Goal: Information Seeking & Learning: Check status

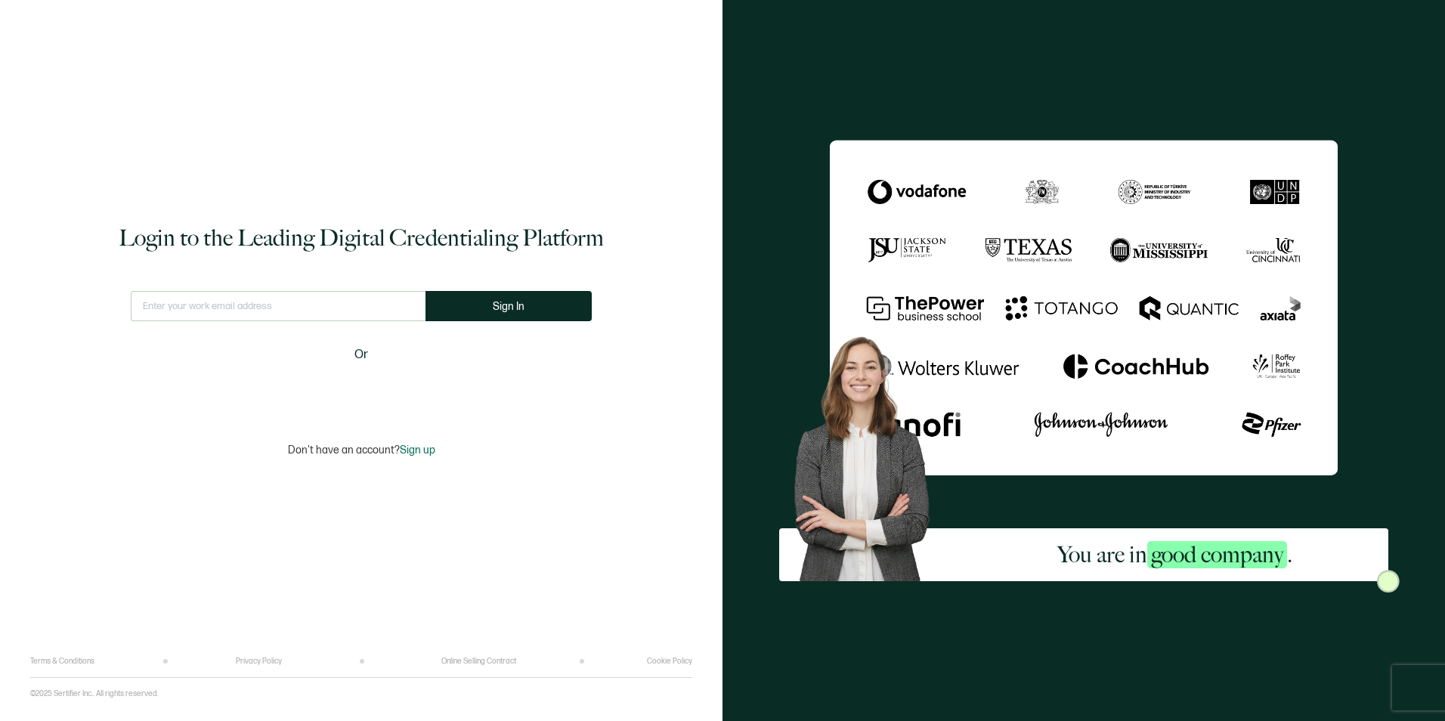
type input "[EMAIL_ADDRESS][PERSON_NAME][DOMAIN_NAME]"
click at [500, 304] on span "Sign In" at bounding box center [509, 306] width 32 height 11
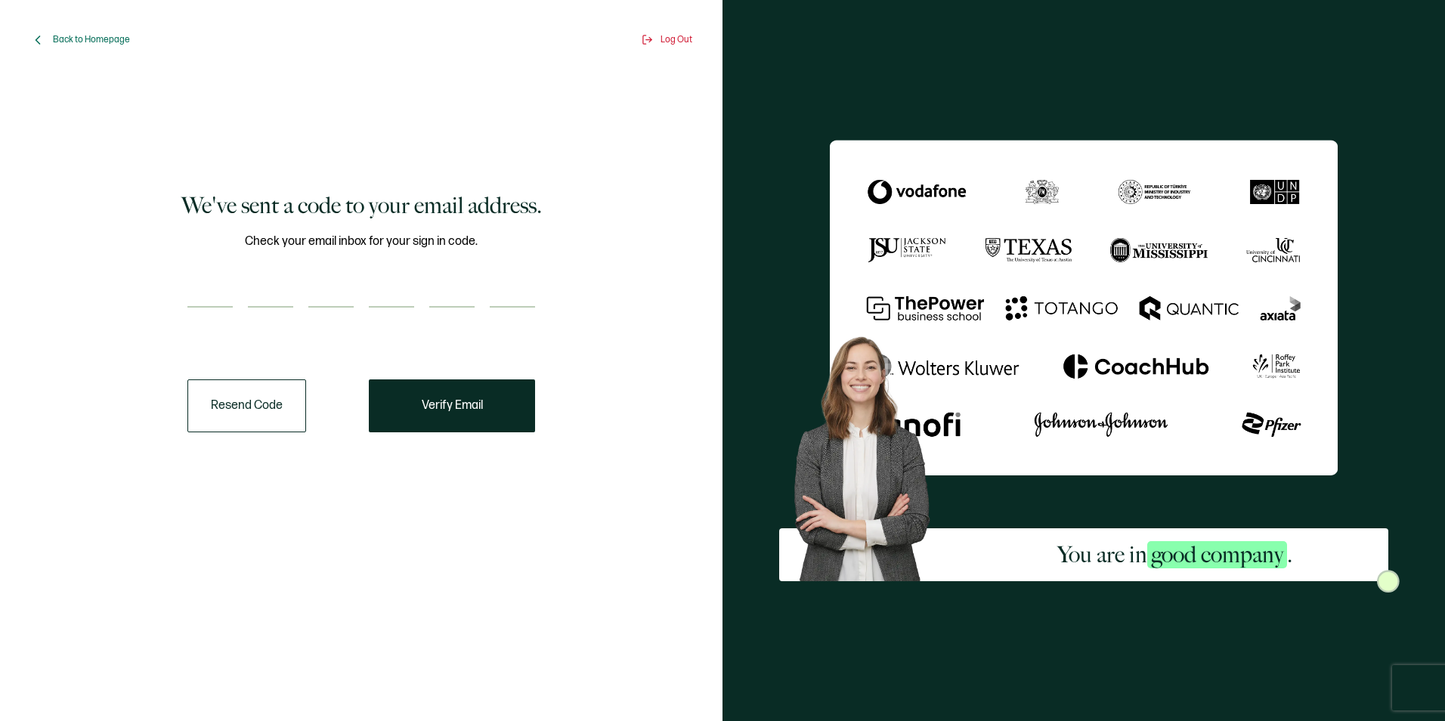
click at [193, 305] on input "number" at bounding box center [209, 292] width 45 height 30
paste input "7"
type input "7"
type input "6"
type input "5"
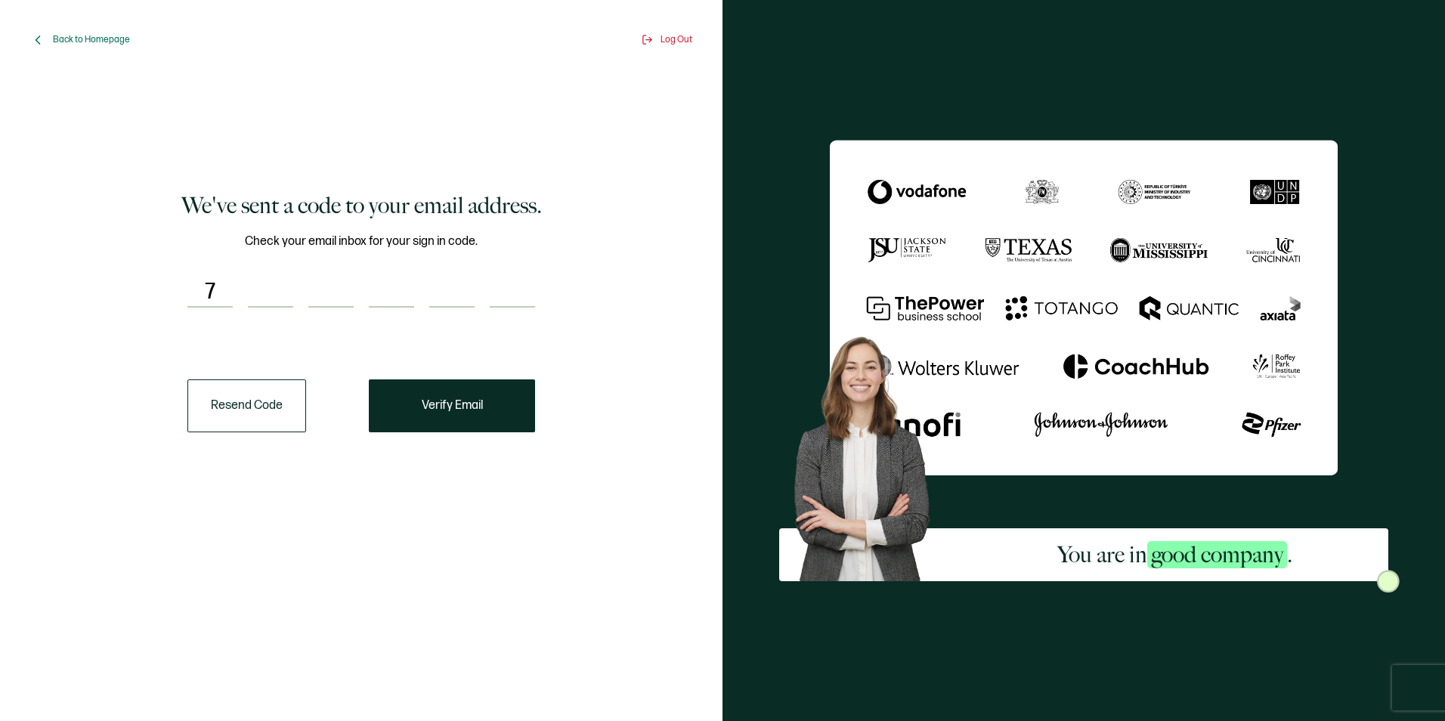
type input "5"
type input "4"
type input "0"
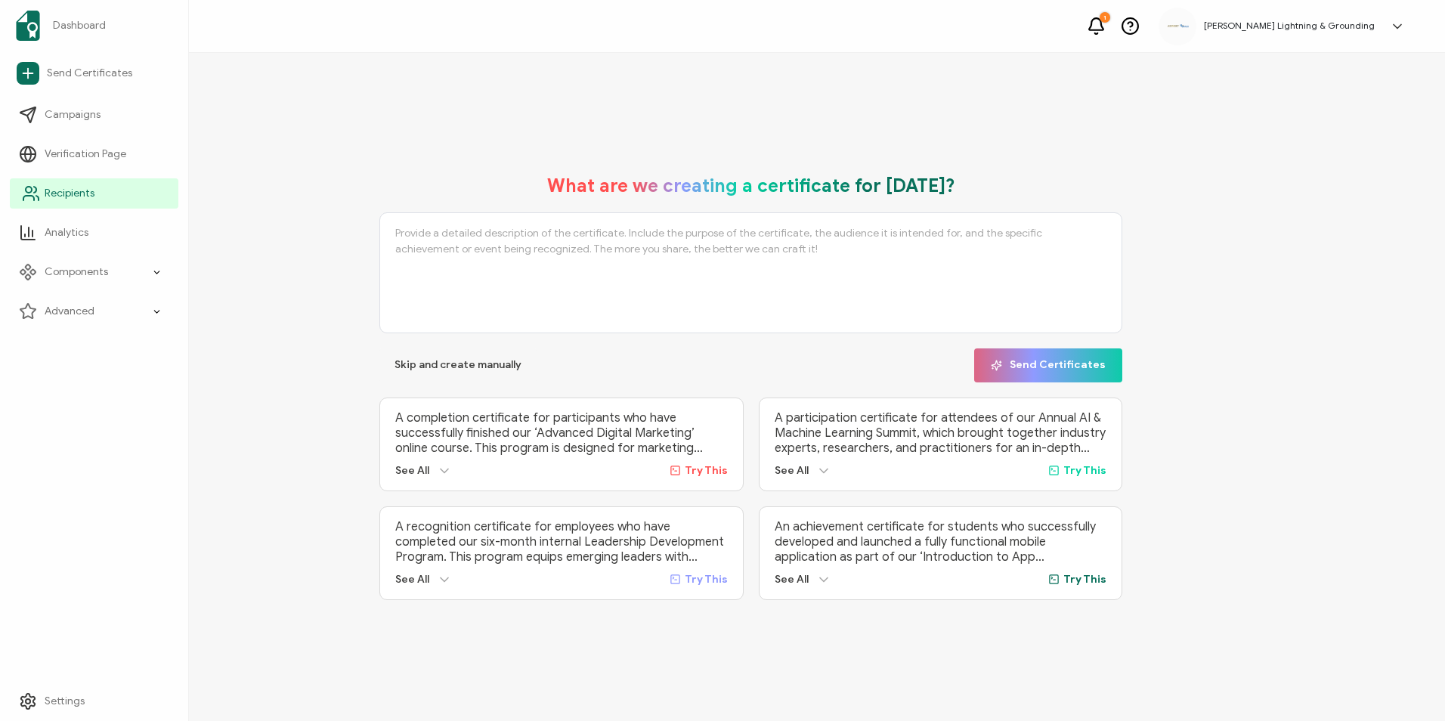
click at [51, 189] on span "Recipients" at bounding box center [70, 193] width 50 height 15
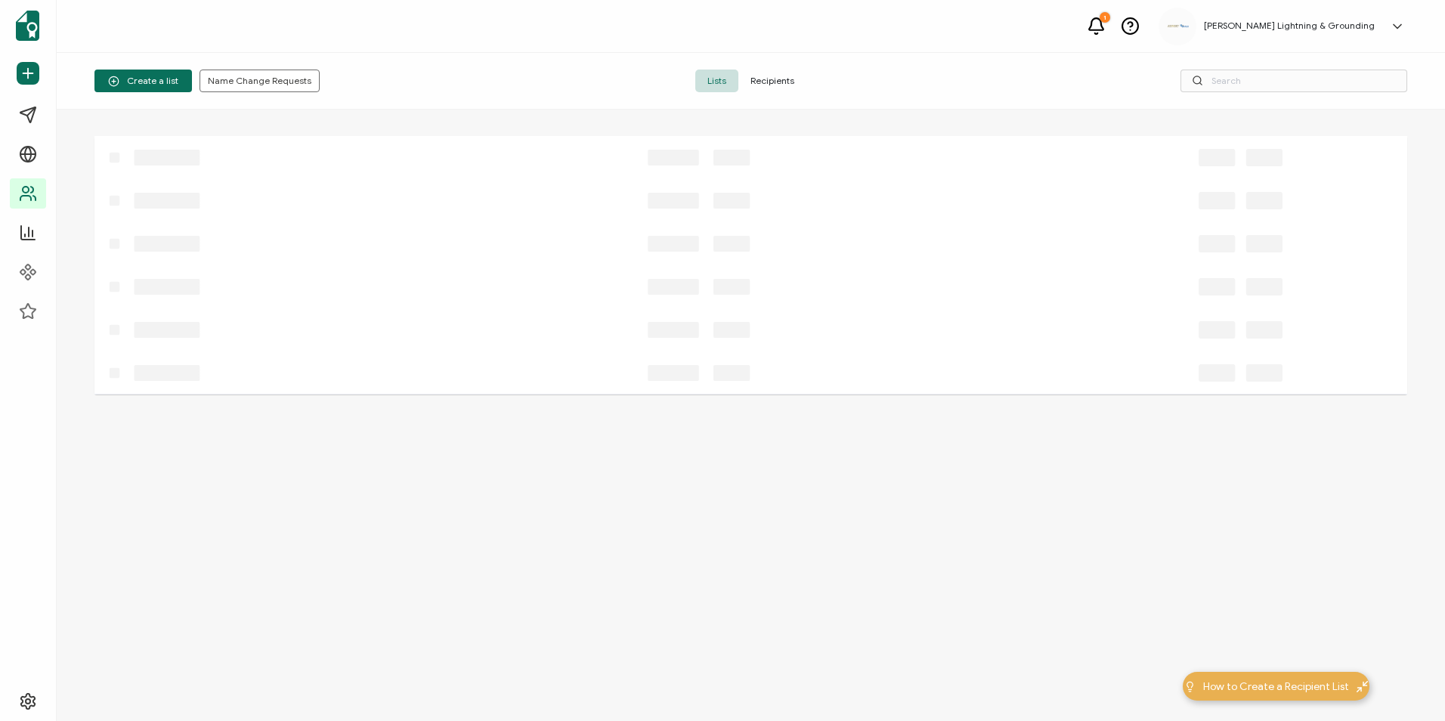
click at [766, 79] on span "Recipients" at bounding box center [772, 81] width 68 height 23
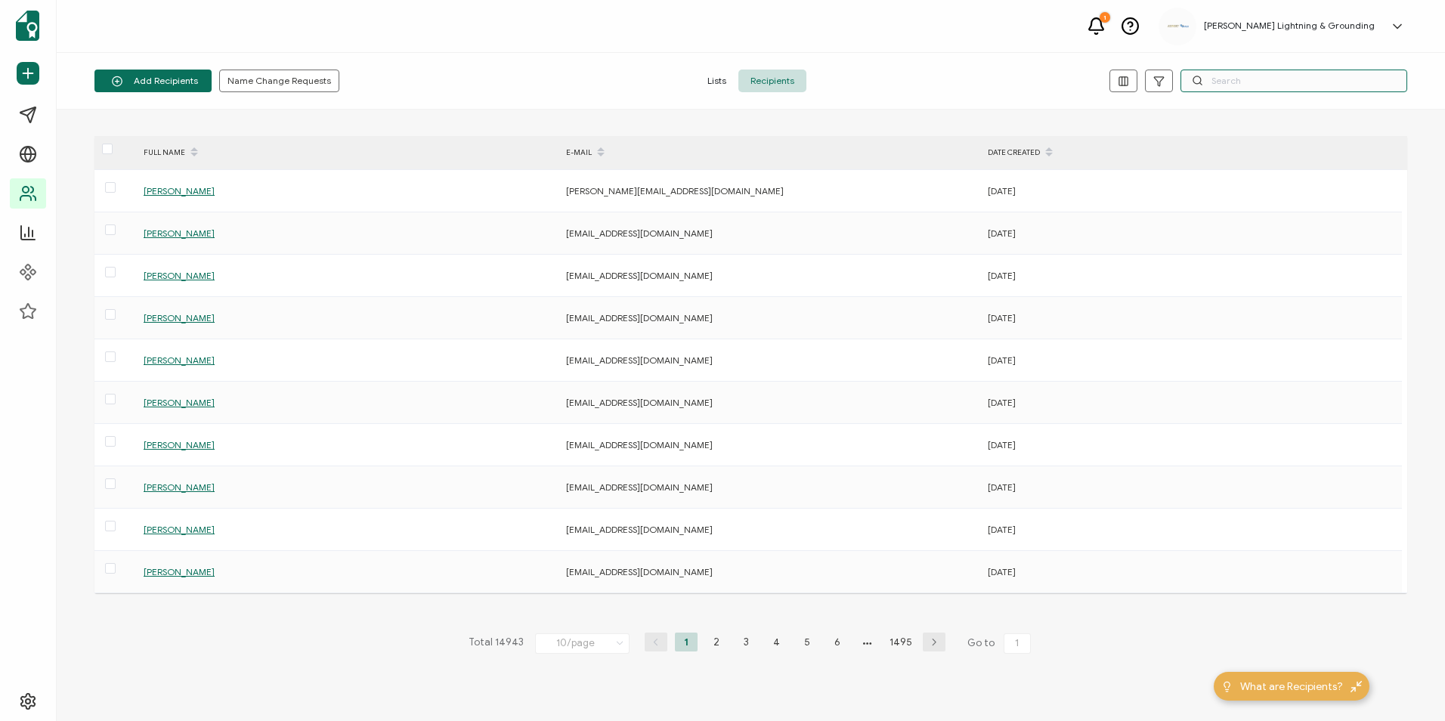
click at [1290, 86] on input "text" at bounding box center [1293, 81] width 227 height 23
paste input "[PERSON_NAME]"
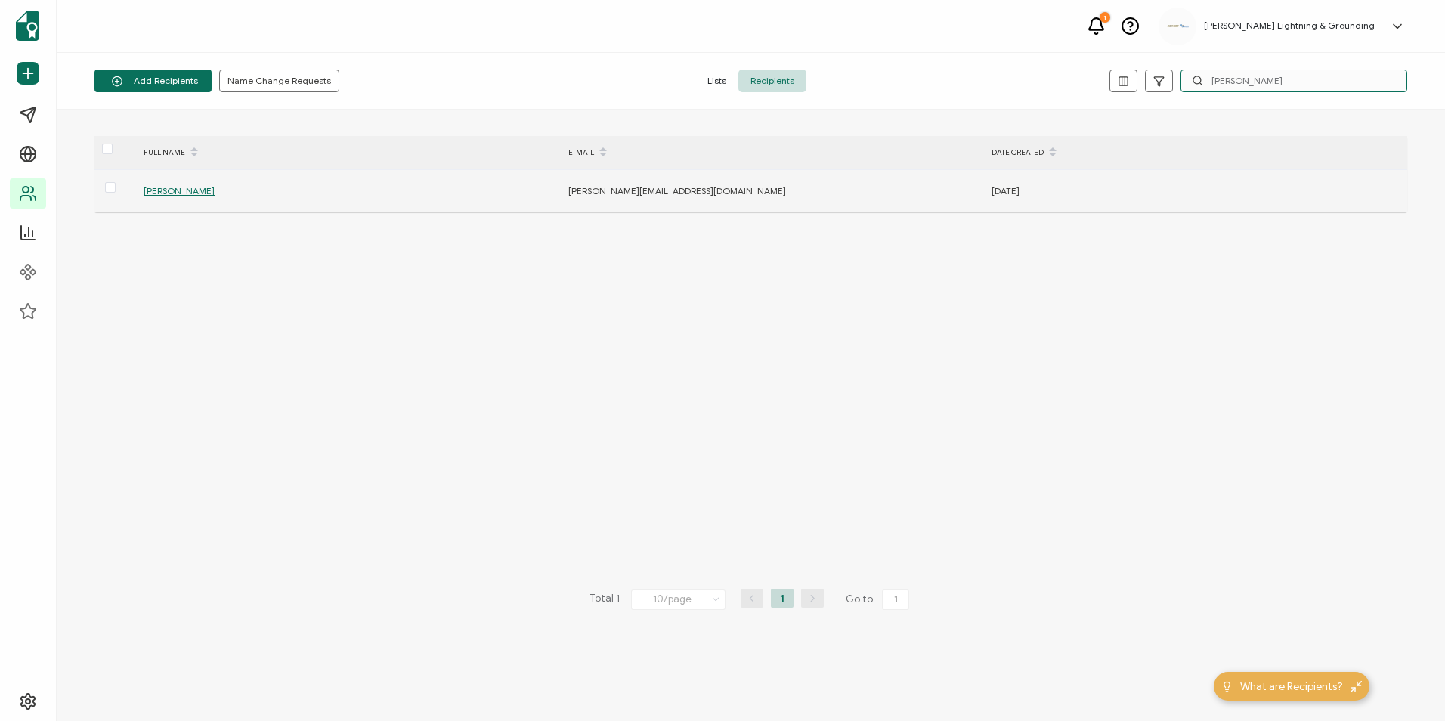
type input "[PERSON_NAME]"
click at [181, 193] on span "[PERSON_NAME]" at bounding box center [179, 190] width 71 height 11
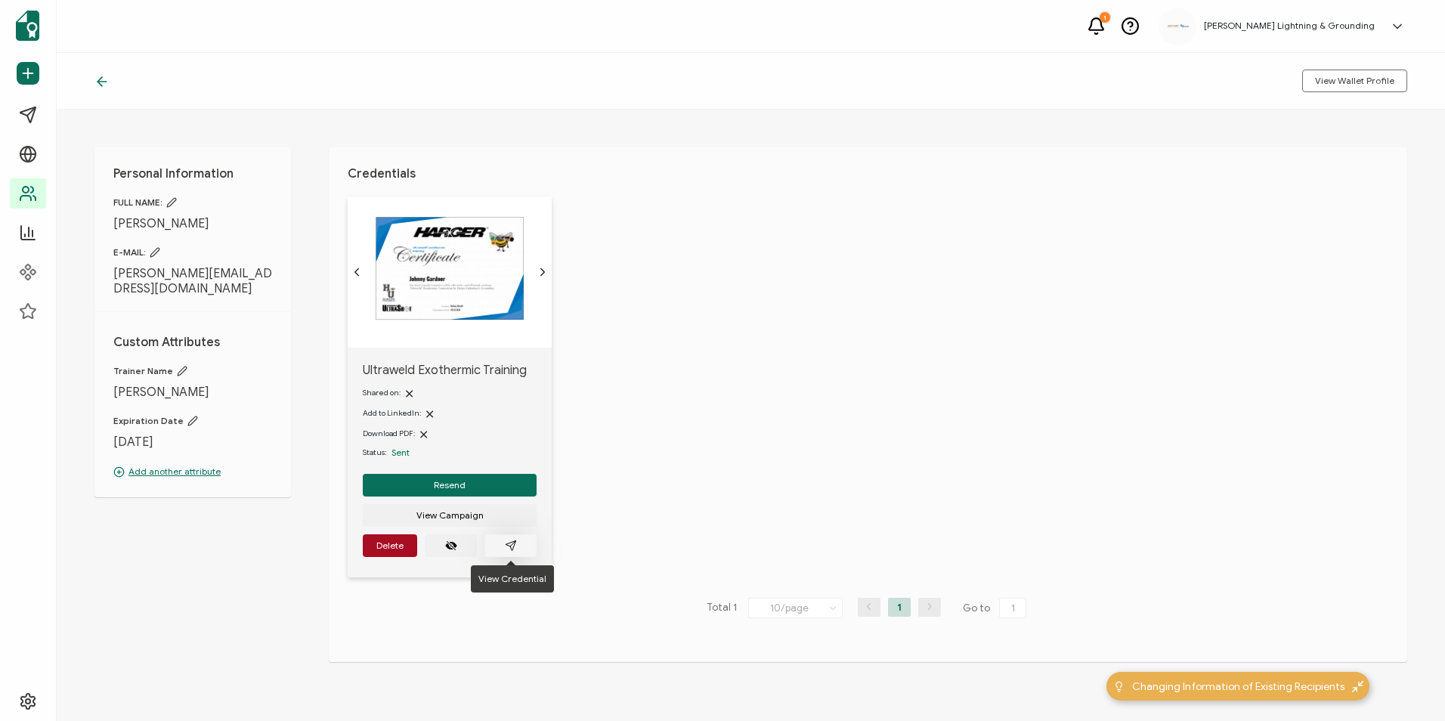
click at [517, 548] on button "button" at bounding box center [510, 545] width 52 height 23
click at [1038, 320] on div "Ultraweld Exothermic Training Shared on: Add to LinkedIn: Download PDF: Status:…" at bounding box center [878, 396] width 1060 height 400
click at [518, 549] on button "button" at bounding box center [510, 545] width 52 height 23
